Goal: Check status: Check status

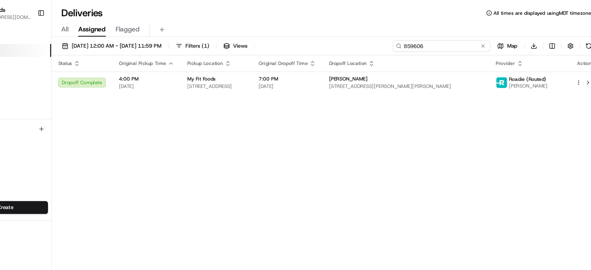
click at [465, 40] on input "859606" at bounding box center [446, 42] width 89 height 10
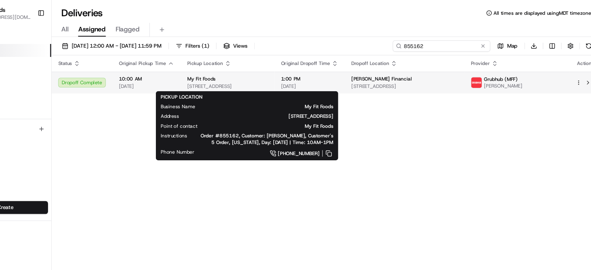
type input "855162"
click at [289, 73] on div "My Fit Foods" at bounding box center [251, 72] width 73 height 6
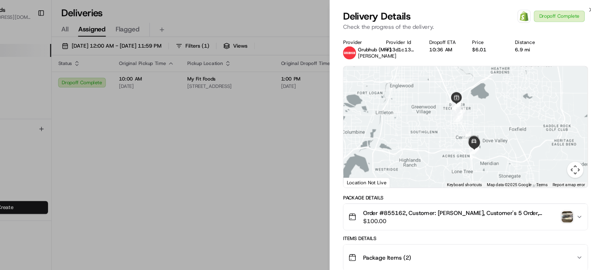
click at [557, 194] on img "button" at bounding box center [560, 197] width 10 height 10
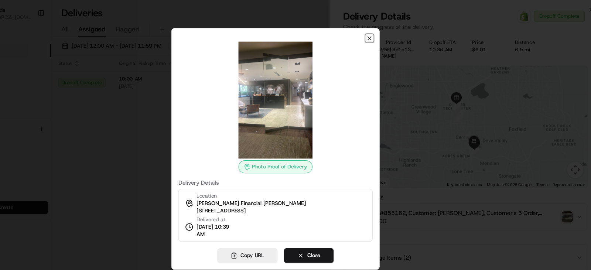
click at [380, 34] on icon "button" at bounding box center [381, 34] width 3 height 3
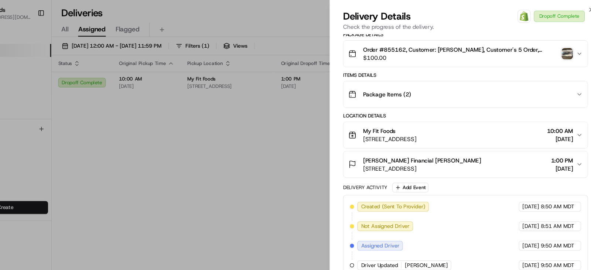
scroll to position [263, 0]
